Goal: Information Seeking & Learning: Understand process/instructions

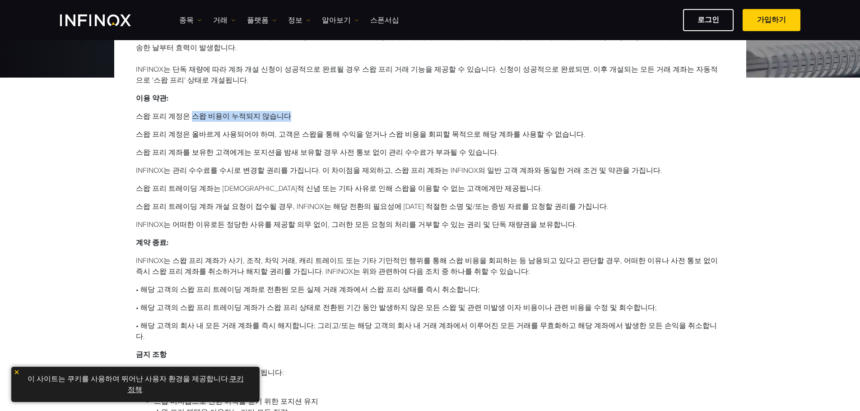
drag, startPoint x: 190, startPoint y: 114, endPoint x: 290, endPoint y: 120, distance: 100.4
click at [290, 120] on li "스왑 프리 계정은 스왑 비용이 누적되지 않습니다" at bounding box center [430, 116] width 589 height 11
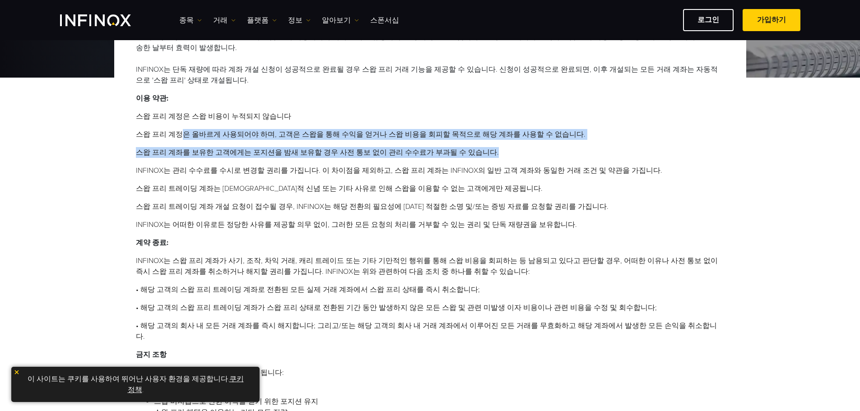
drag, startPoint x: 177, startPoint y: 136, endPoint x: 511, endPoint y: 148, distance: 333.9
click at [511, 148] on ol "스왑 프리 계정은 스왑 비용이 누적되지 않습니다 스왑 프리 계정은 올바르게 사용되어야 하며, 고객은 스왑을 통해 수익을 얻거나 스왑 비용을 회…" at bounding box center [430, 170] width 589 height 119
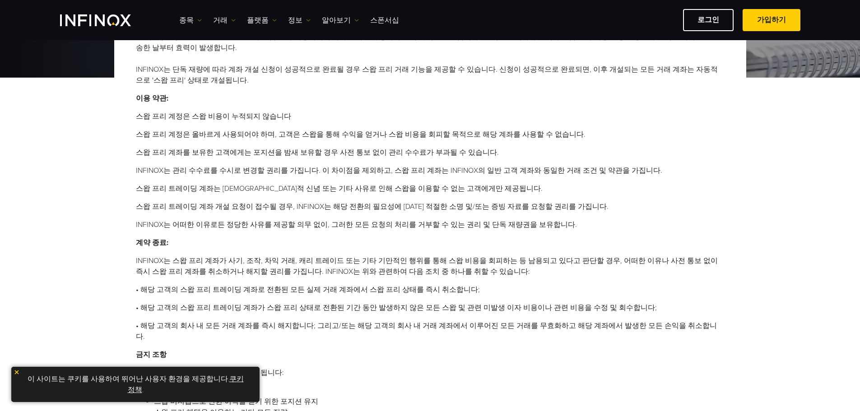
click at [509, 165] on ol "스왑 프리 계정은 스왑 비용이 누적되지 않습니다 스왑 프리 계정은 올바르게 사용되어야 하며, 고객은 스왑을 통해 수익을 얻거나 스왑 비용을 회…" at bounding box center [430, 170] width 589 height 119
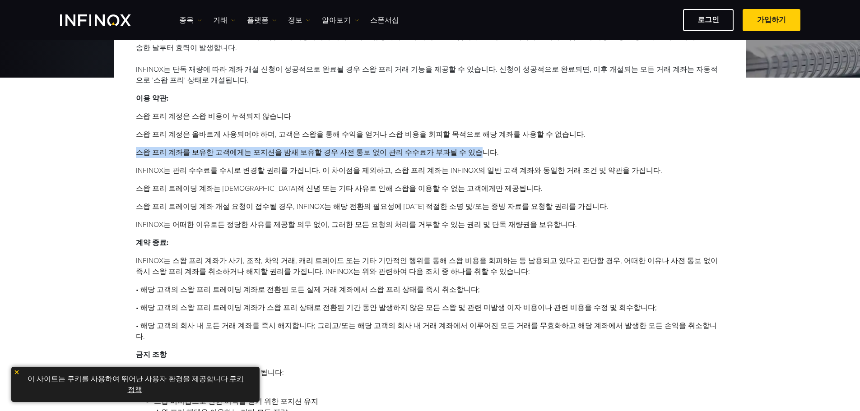
drag, startPoint x: 135, startPoint y: 152, endPoint x: 456, endPoint y: 156, distance: 321.5
click at [456, 156] on div "본 약관 (T&C)은 Infinox Global Limited의 스왑 프리 계정에서의 거래 절차를 규정하며 고객 계약을 보완합니다. 본 약관은…" at bounding box center [430, 232] width 632 height 444
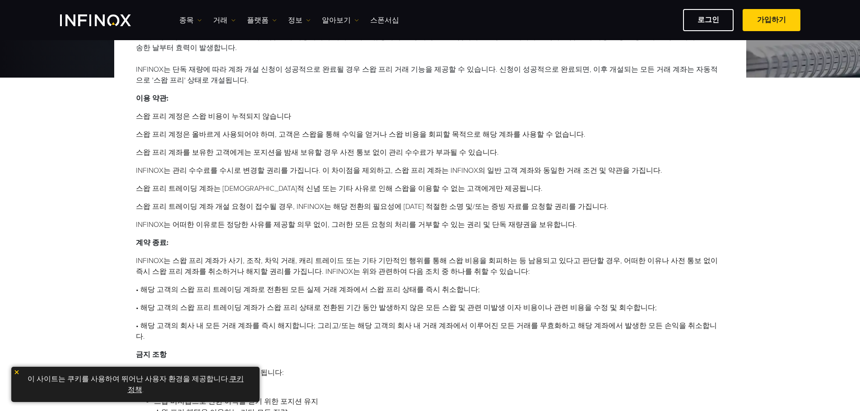
click at [446, 191] on li "스왑 프리 트레이딩 계좌는 [DEMOGRAPHIC_DATA]적 신념 또는 기타 사유로 인해 스왑을 이용할 수 없는 고객에게만 제공됩니다." at bounding box center [430, 188] width 589 height 11
click at [504, 194] on li "스왑 프리 트레이딩 계좌는 [DEMOGRAPHIC_DATA]적 신념 또는 기타 사유로 인해 스왑을 이용할 수 없는 고객에게만 제공됩니다." at bounding box center [430, 188] width 589 height 11
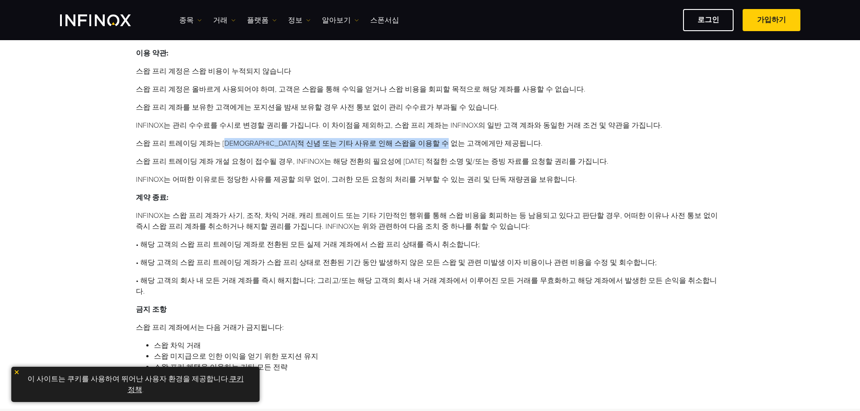
drag, startPoint x: 221, startPoint y: 144, endPoint x: 476, endPoint y: 144, distance: 254.7
click at [476, 144] on li "스왑 프리 트레이딩 계좌는 [DEMOGRAPHIC_DATA]적 신념 또는 기타 사유로 인해 스왑을 이용할 수 없는 고객에게만 제공됩니다." at bounding box center [430, 143] width 589 height 11
click at [429, 192] on p "계약 종료:" at bounding box center [430, 197] width 589 height 11
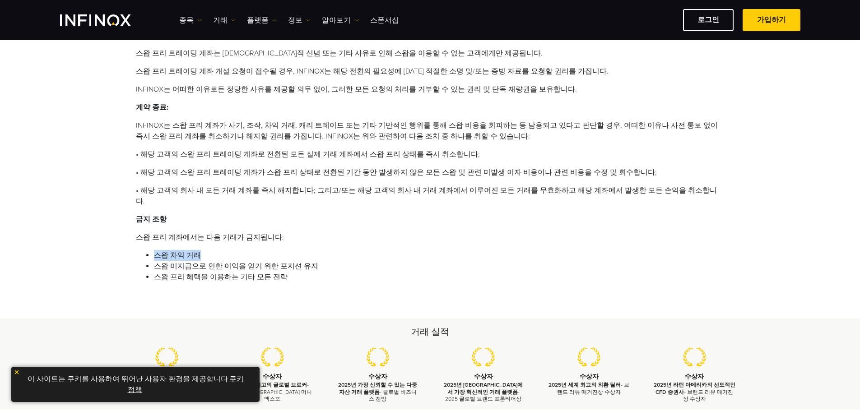
drag, startPoint x: 156, startPoint y: 246, endPoint x: 201, endPoint y: 246, distance: 44.7
click at [201, 250] on li "스왑 차익 거래" at bounding box center [439, 255] width 571 height 11
click at [213, 274] on div "본 약관 (T&C)은 Infinox Global Limited의 스왑 프리 계정에서의 거래 절차를 규정하며 고객 계약을 보완합니다. 본 약관은…" at bounding box center [430, 96] width 632 height 444
